Goal: Task Accomplishment & Management: Complete application form

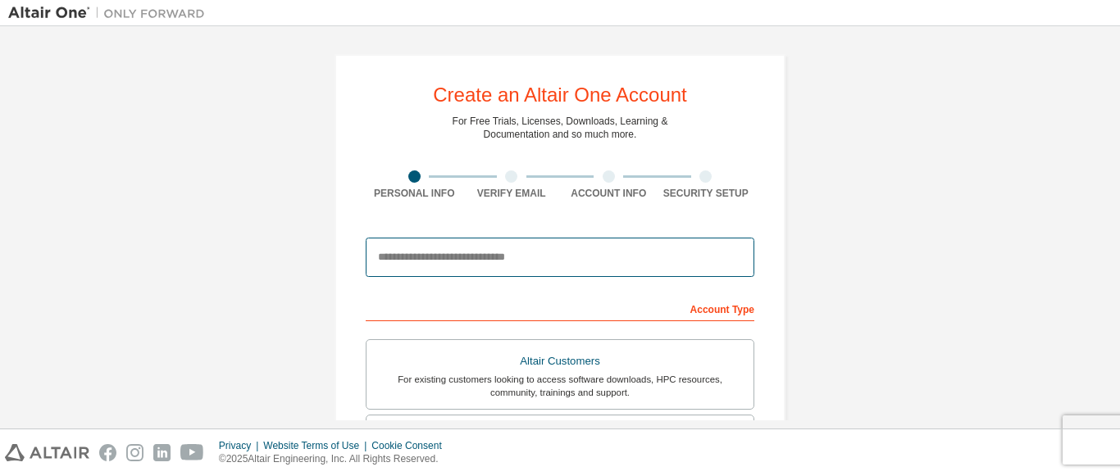
click at [485, 262] on input "email" at bounding box center [560, 257] width 389 height 39
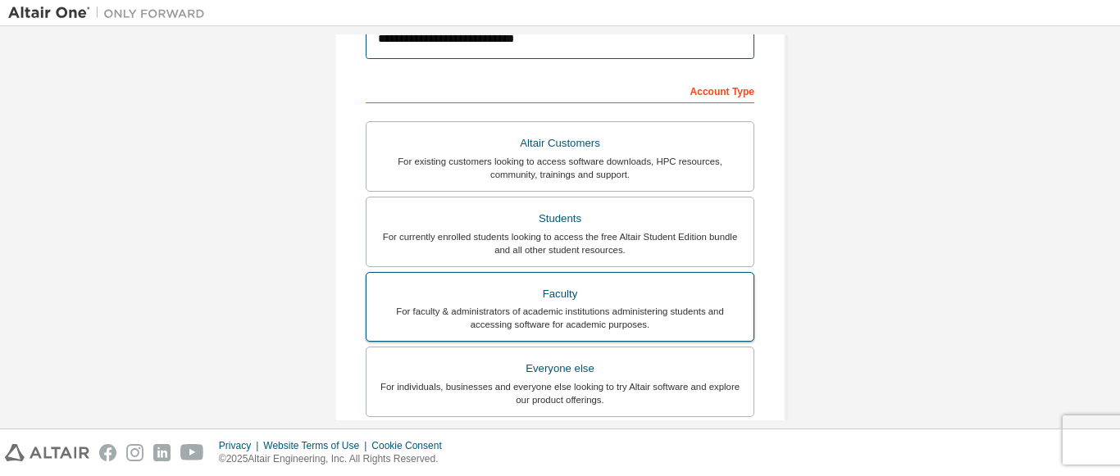
scroll to position [246, 0]
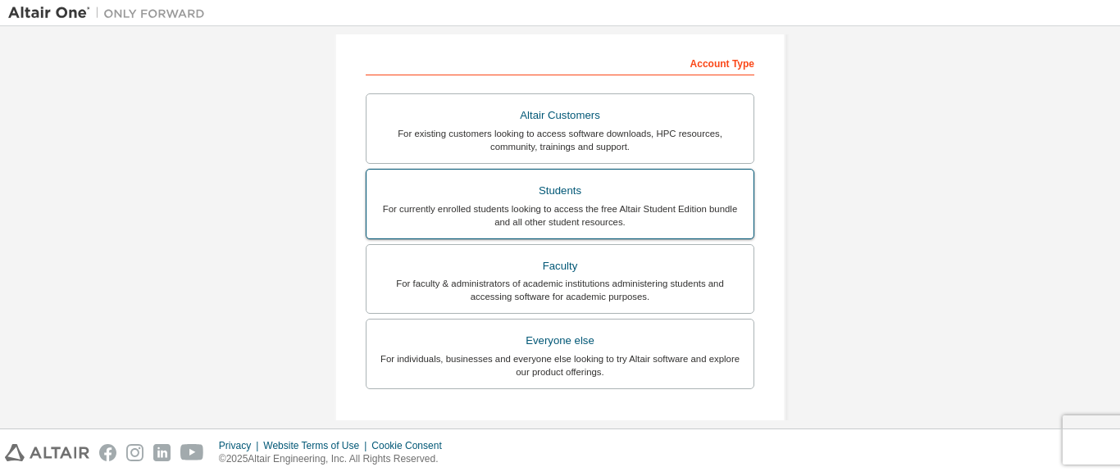
type input "**********"
click at [470, 203] on div "For currently enrolled students looking to access the free Altair Student Editi…" at bounding box center [559, 216] width 367 height 26
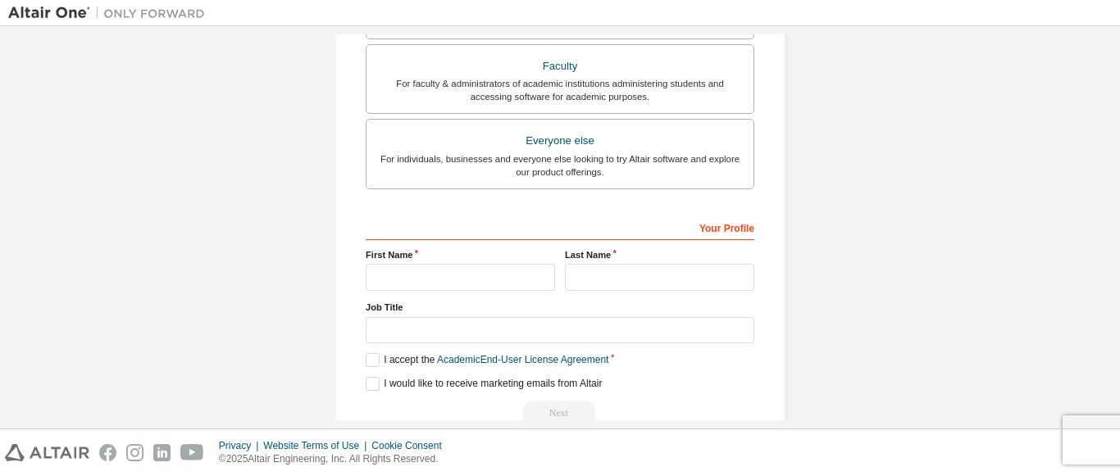
scroll to position [482, 0]
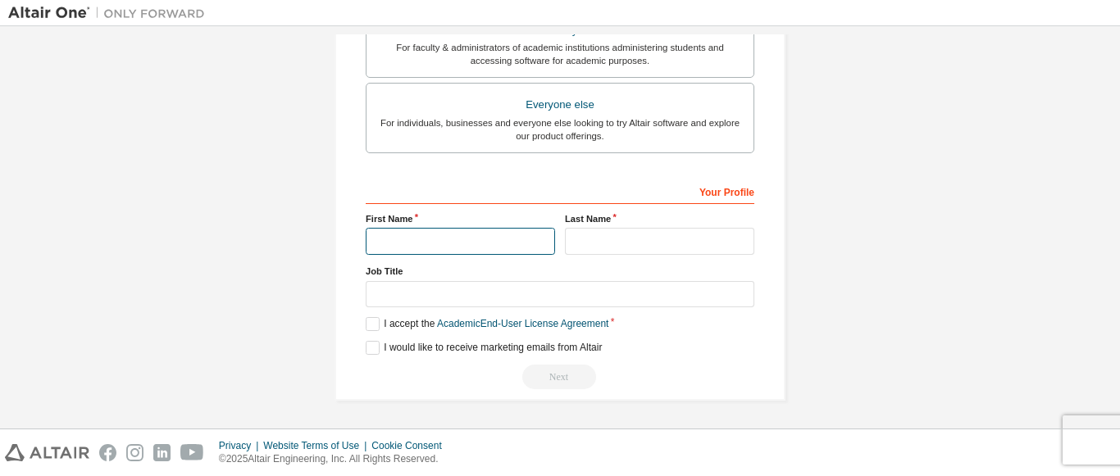
click at [520, 249] on input "text" at bounding box center [460, 241] width 189 height 27
type input "*****"
type input "*******"
click at [366, 328] on label "I accept the Academic End-User License Agreement" at bounding box center [487, 324] width 243 height 14
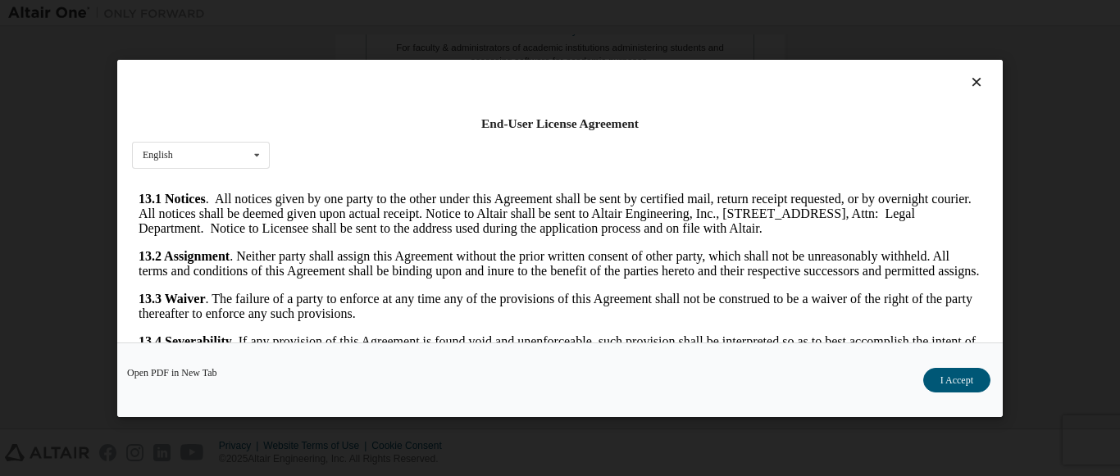
scroll to position [2743, 0]
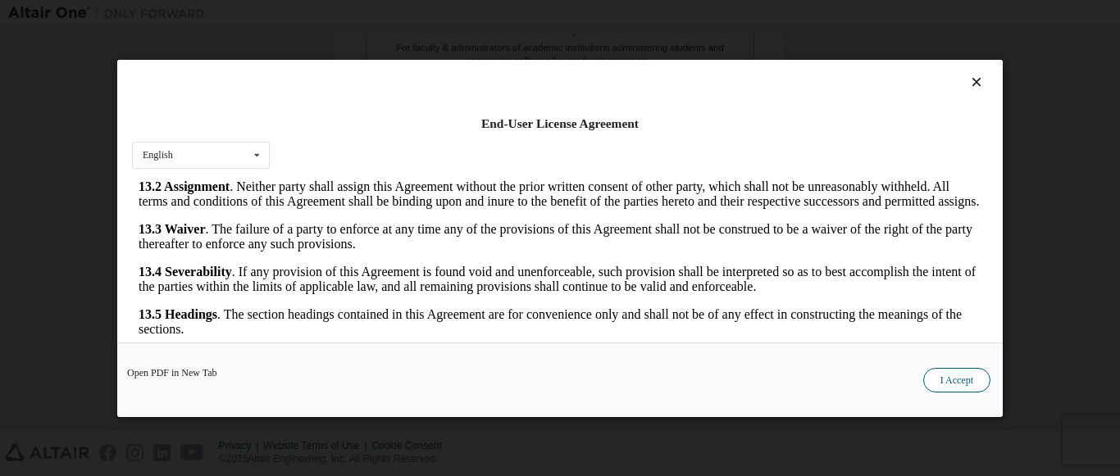
click at [949, 372] on button "I Accept" at bounding box center [956, 379] width 67 height 25
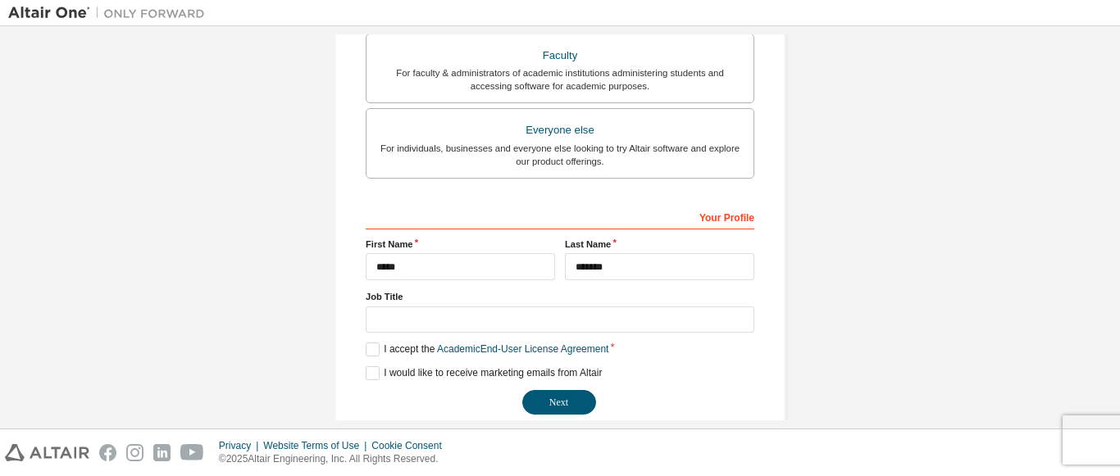
scroll to position [482, 0]
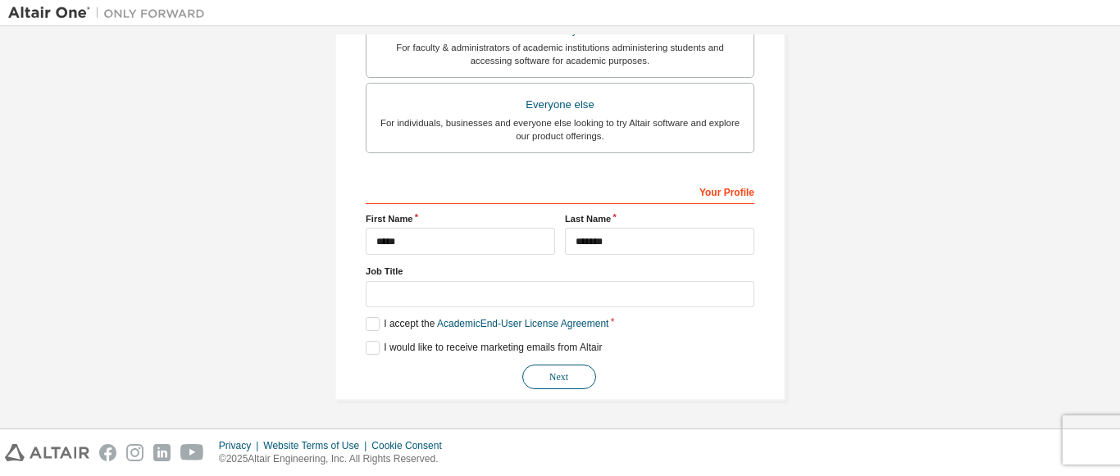
click at [535, 380] on button "Next" at bounding box center [559, 377] width 74 height 25
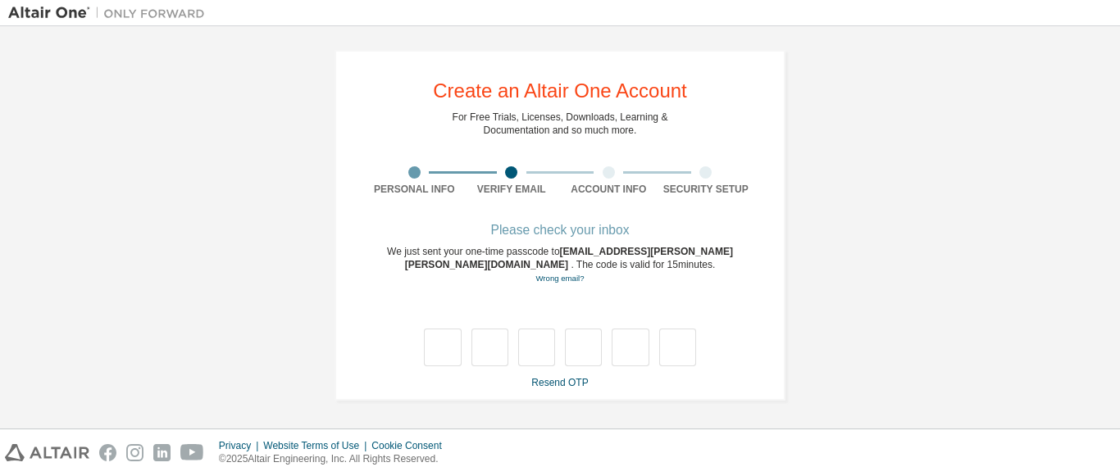
scroll to position [4, 0]
type input "*"
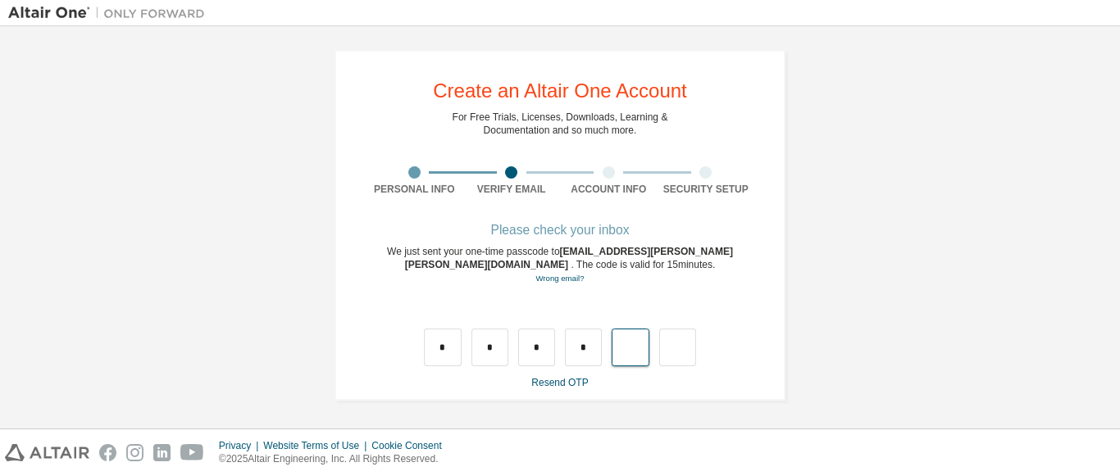
type input "*"
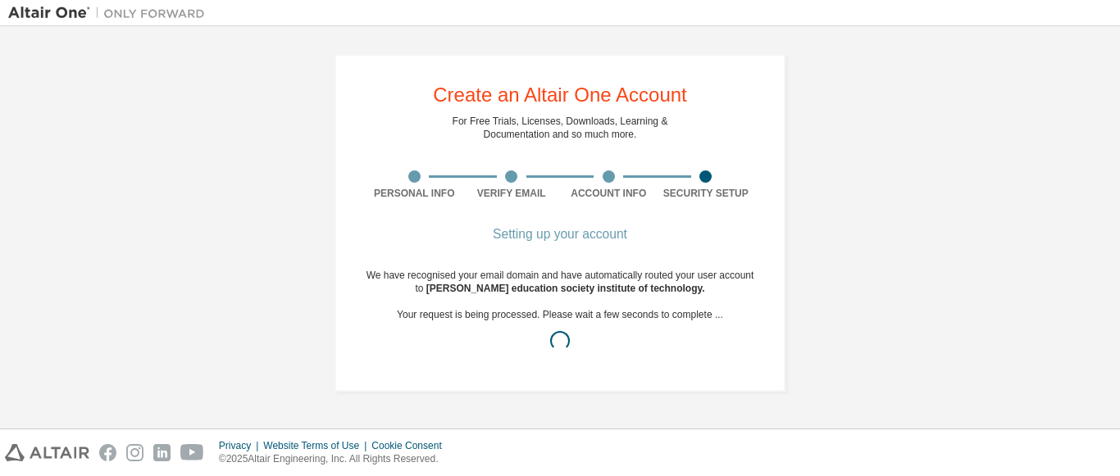
scroll to position [0, 0]
